Goal: Use online tool/utility

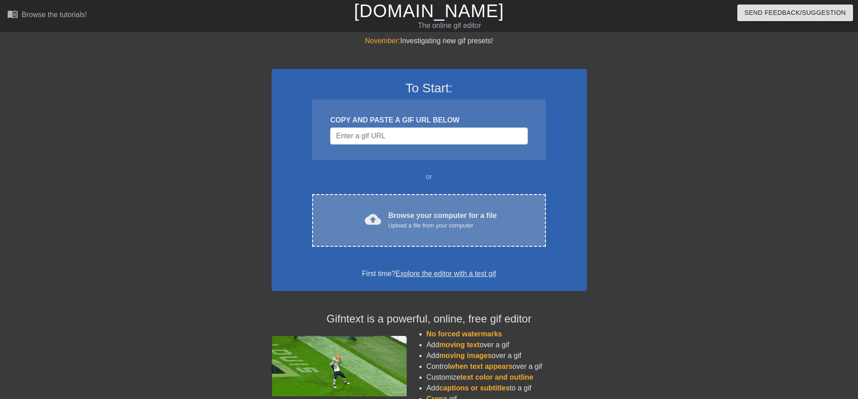
click at [358, 217] on div "cloud_upload Browse your computer for a file Upload a file from your computer" at bounding box center [428, 220] width 195 height 20
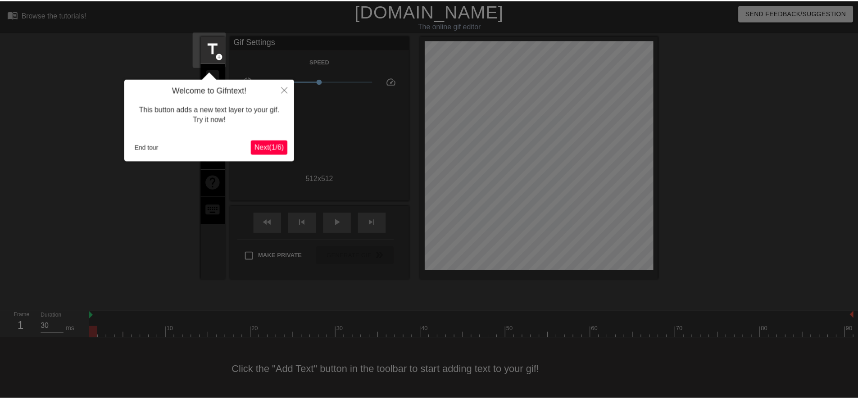
scroll to position [9, 0]
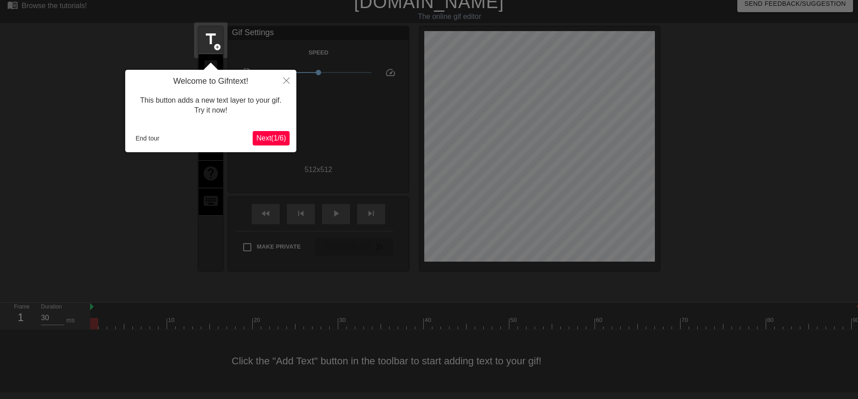
click at [268, 141] on span "Next ( 1 / 6 )" at bounding box center [271, 138] width 30 height 8
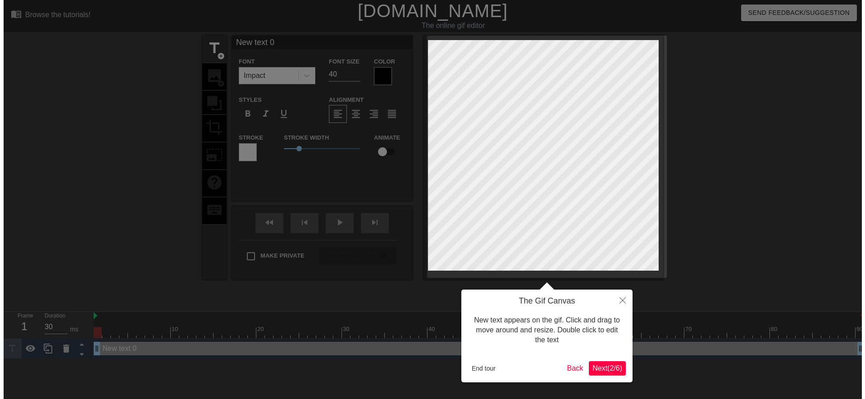
scroll to position [0, 0]
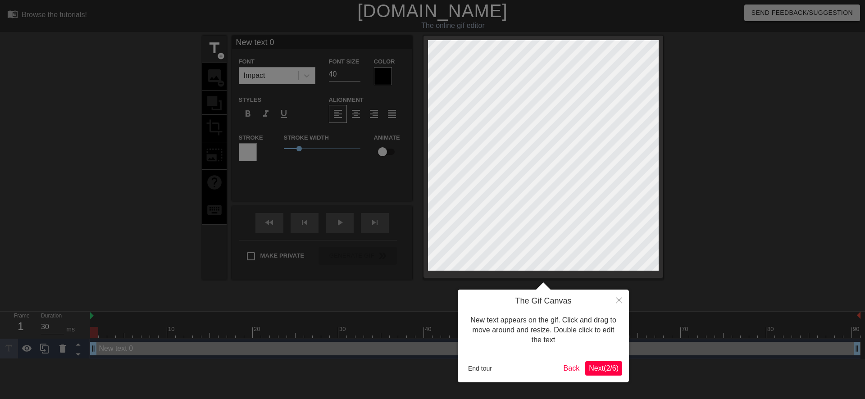
click at [586, 367] on button "Next ( 2 / 6 )" at bounding box center [603, 368] width 37 height 14
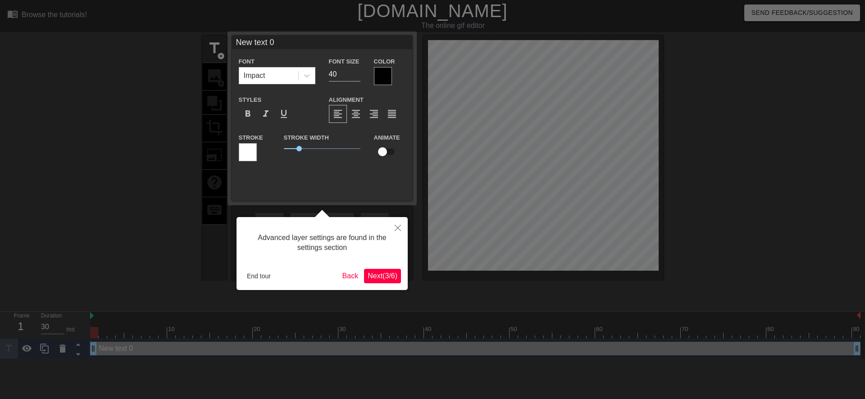
click at [367, 277] on span "Next ( 3 / 6 )" at bounding box center [382, 276] width 30 height 8
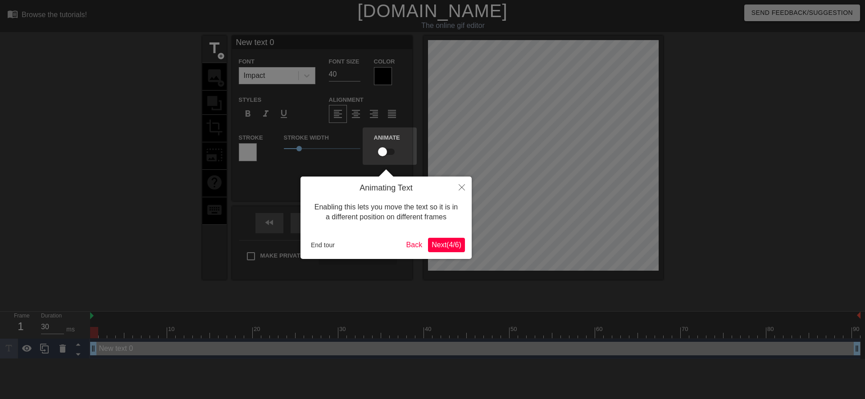
click at [445, 252] on button "Next ( 4 / 6 )" at bounding box center [446, 245] width 37 height 14
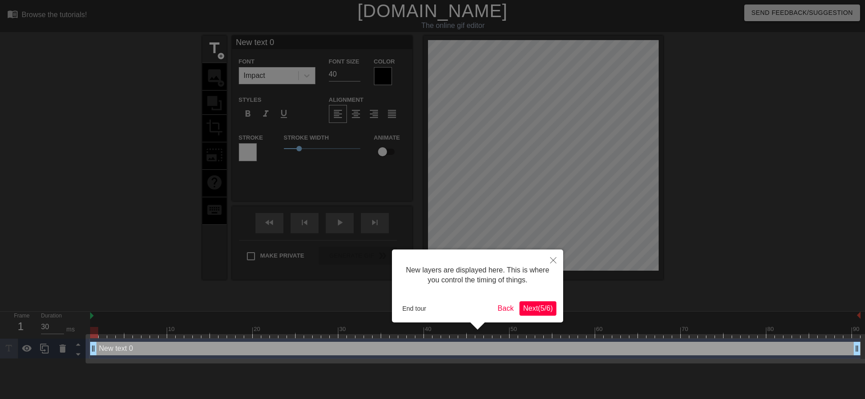
click at [533, 313] on button "Next ( 5 / 6 )" at bounding box center [537, 308] width 37 height 14
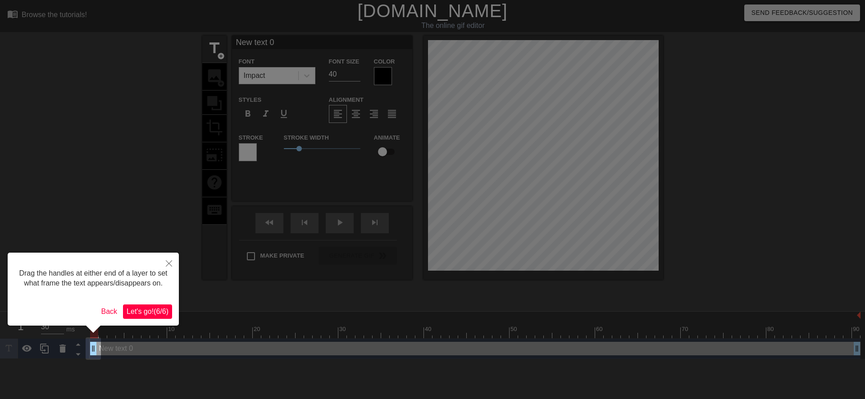
click at [155, 308] on span "Let's go! ( 6 / 6 )" at bounding box center [148, 312] width 42 height 8
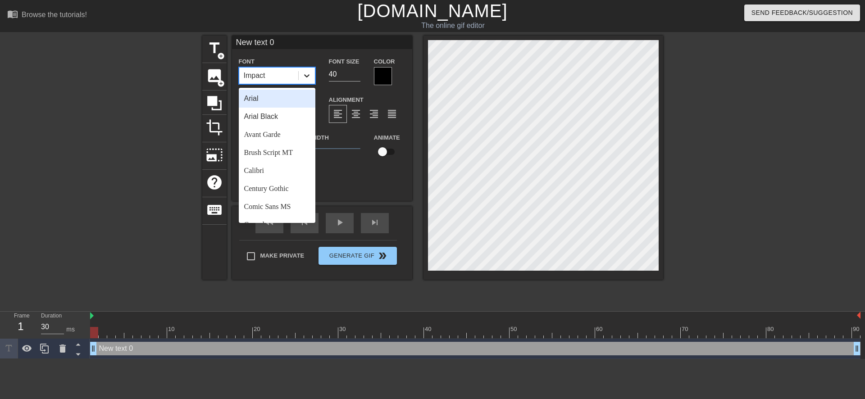
click at [304, 71] on icon at bounding box center [306, 75] width 9 height 9
click at [270, 167] on div "Calibri" at bounding box center [277, 171] width 77 height 18
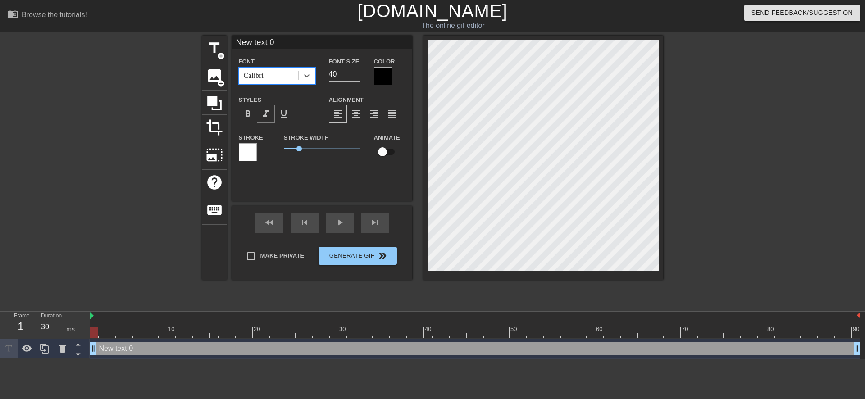
click at [263, 114] on span "format_italic" at bounding box center [265, 114] width 11 height 11
click at [331, 76] on input "40" at bounding box center [345, 74] width 32 height 14
type input "30"
type input "ew text 0"
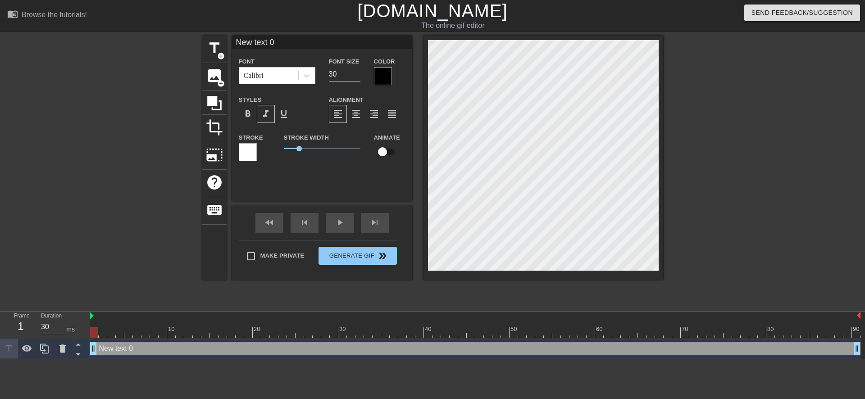
type textarea "ew text 0"
type input "w text 0"
type textarea "w text 0"
type input "text 0"
type textarea "text 0"
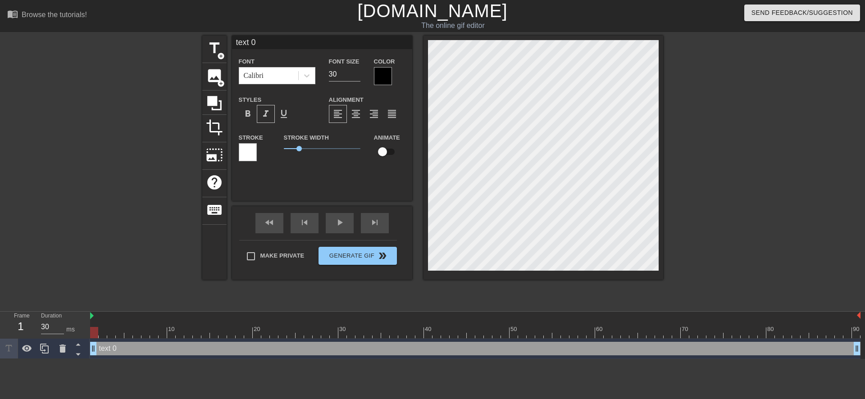
type input "text 0"
type textarea "text 0"
type input "ext 0"
type textarea "ext 0"
type input "xt 0"
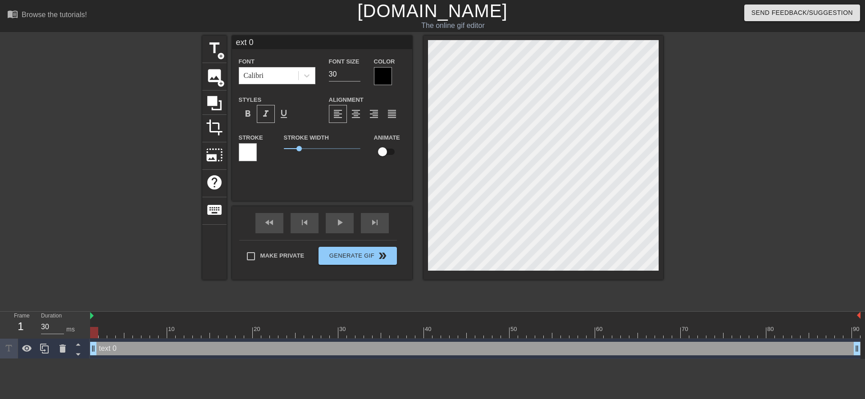
type textarea "xt 0"
type input "t 0"
type textarea "t 0"
type input "0"
type textarea "0"
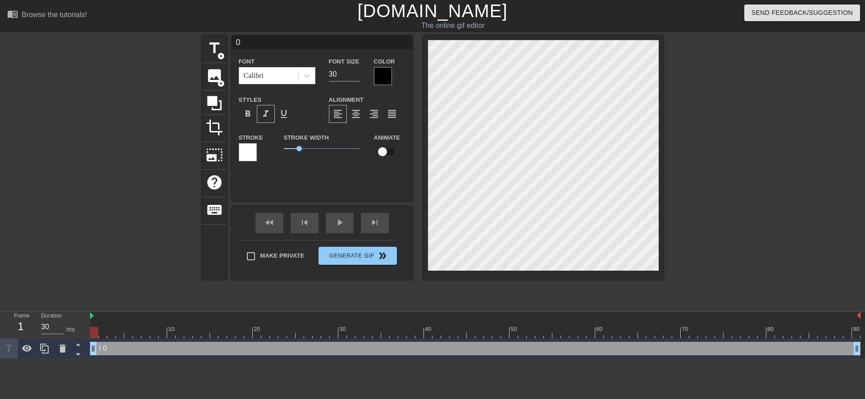
scroll to position [1, 1]
type input "0"
type textarea "0"
type input "@"
type textarea "@"
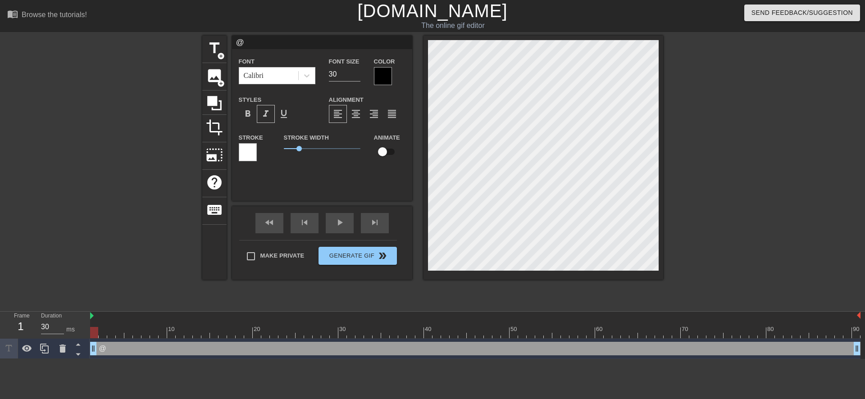
type input "@s"
type textarea "@s"
type input "@st"
type textarea "@st"
type input "@sti"
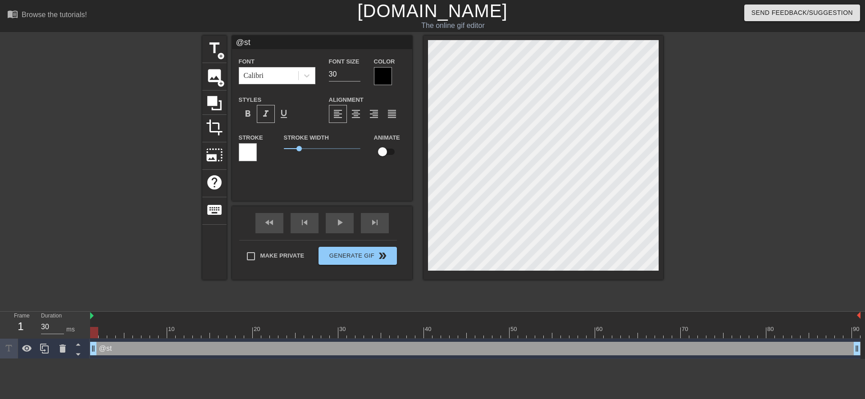
type textarea "@sti"
type input "@stic"
type textarea "@stic"
type input "@stick"
type textarea "@stick"
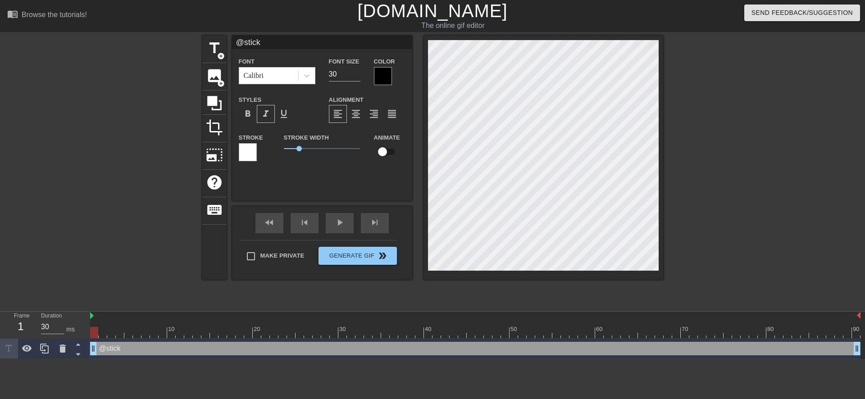
type input "@sticke"
type textarea "@sticke"
type input "@sticker"
type textarea "@sticker"
type input "@stickerb"
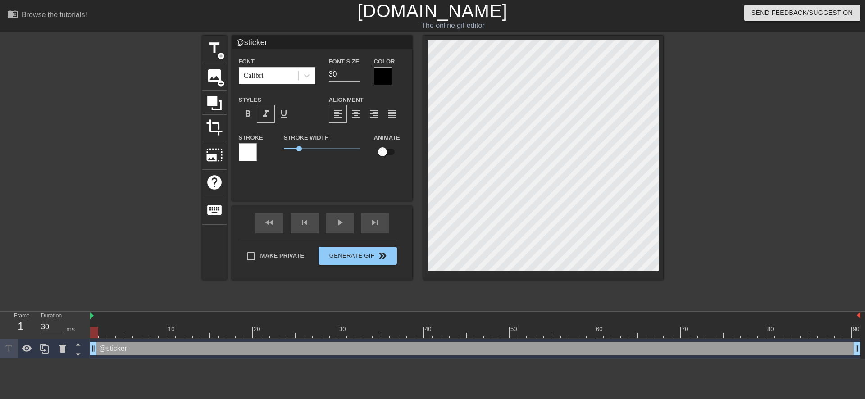
type textarea "@stickerb"
type input "@stickerba"
type textarea "@stickerba"
type input "@stickerbas"
type textarea "@stickerbas"
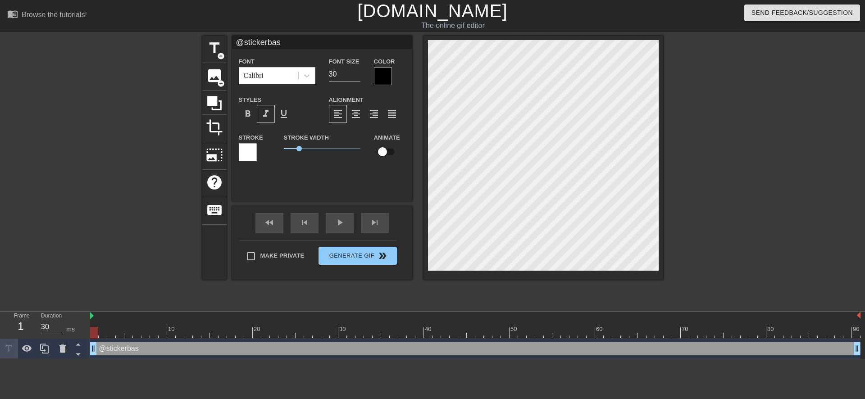
scroll to position [1, 3]
type input "@stickerbase"
type textarea "@stickerbase"
type input "@stickerbase_"
type textarea "@stickerbase_"
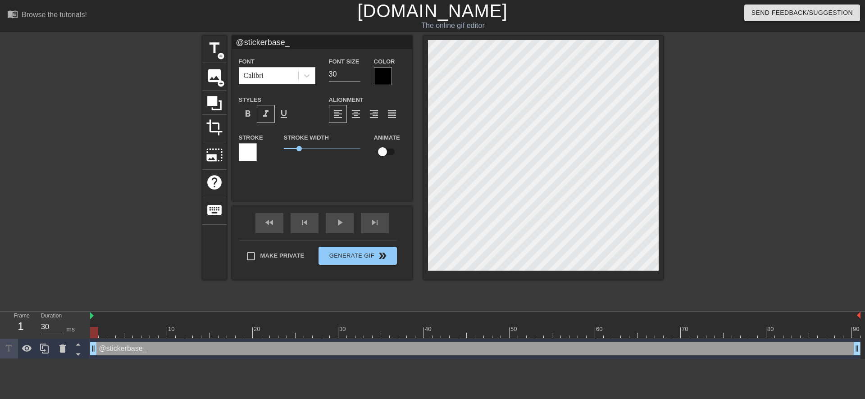
type input "@stickerbase_r"
type textarea "@stickerbase_r"
type input "@stickerbase_ru"
type textarea "@stickerbase_ru"
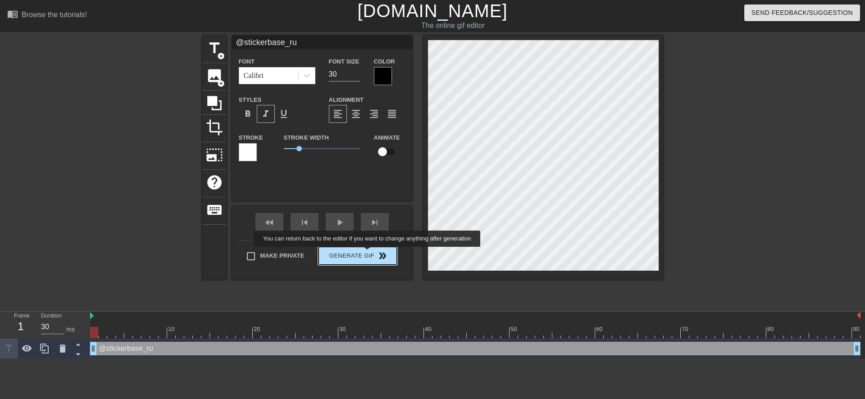
click at [367, 255] on span "Generate Gif double_arrow" at bounding box center [357, 255] width 71 height 11
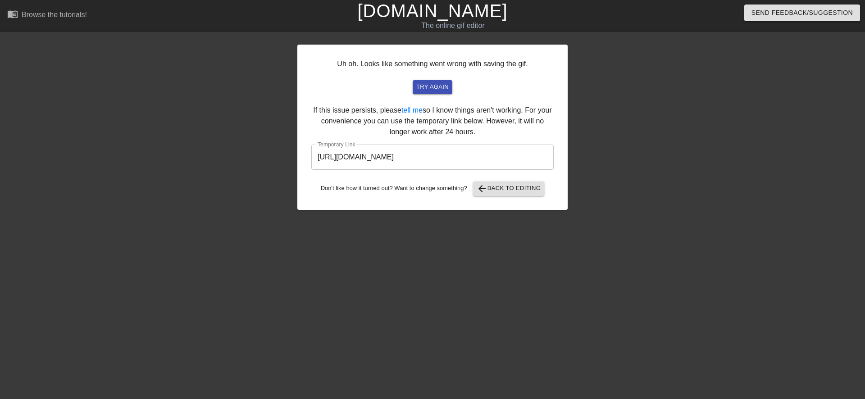
click at [419, 162] on input "[URL][DOMAIN_NAME]" at bounding box center [432, 157] width 242 height 25
click at [420, 155] on input "[URL][DOMAIN_NAME]" at bounding box center [432, 157] width 242 height 25
